Goal: Navigation & Orientation: Find specific page/section

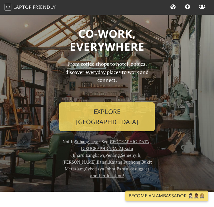
scroll to position [656, 0]
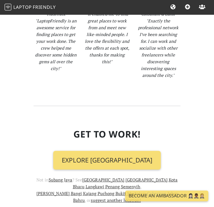
click at [147, 191] on link "Cyberjaya" at bounding box center [156, 194] width 19 height 6
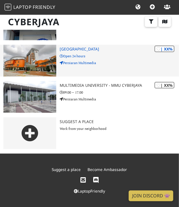
scroll to position [64, 0]
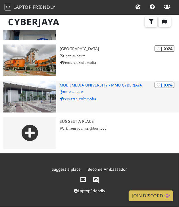
click at [132, 86] on h3 "Multimedia University - MMU Cyberjaya" at bounding box center [119, 85] width 119 height 5
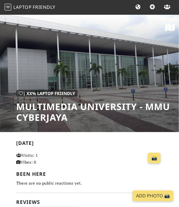
click at [140, 9] on icon at bounding box center [138, 7] width 6 height 5
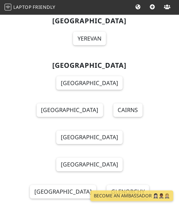
scroll to position [568, 0]
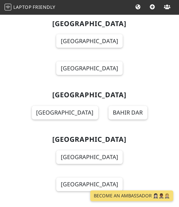
scroll to position [3379, 0]
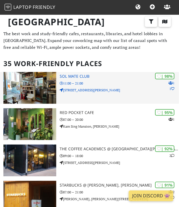
click at [116, 82] on p "11:00 – 21:00" at bounding box center [119, 83] width 119 height 5
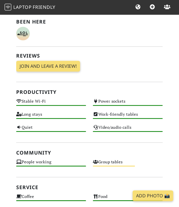
scroll to position [199, 0]
